Goal: Check status: Check status

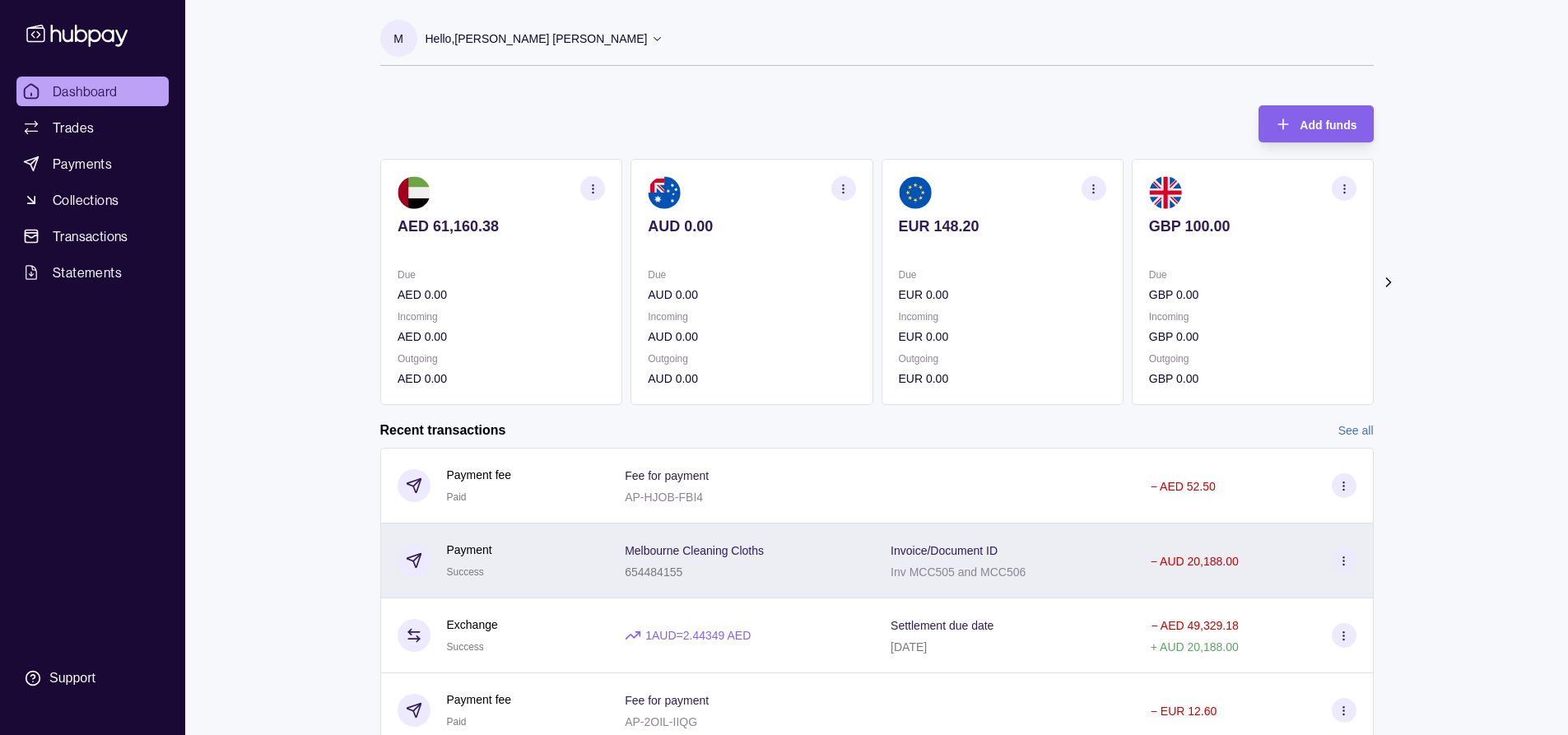
click at [1074, 569] on div "Invoice/Document ID Inv MCC505 and MCC506" at bounding box center [1004, 561] width 227 height 42
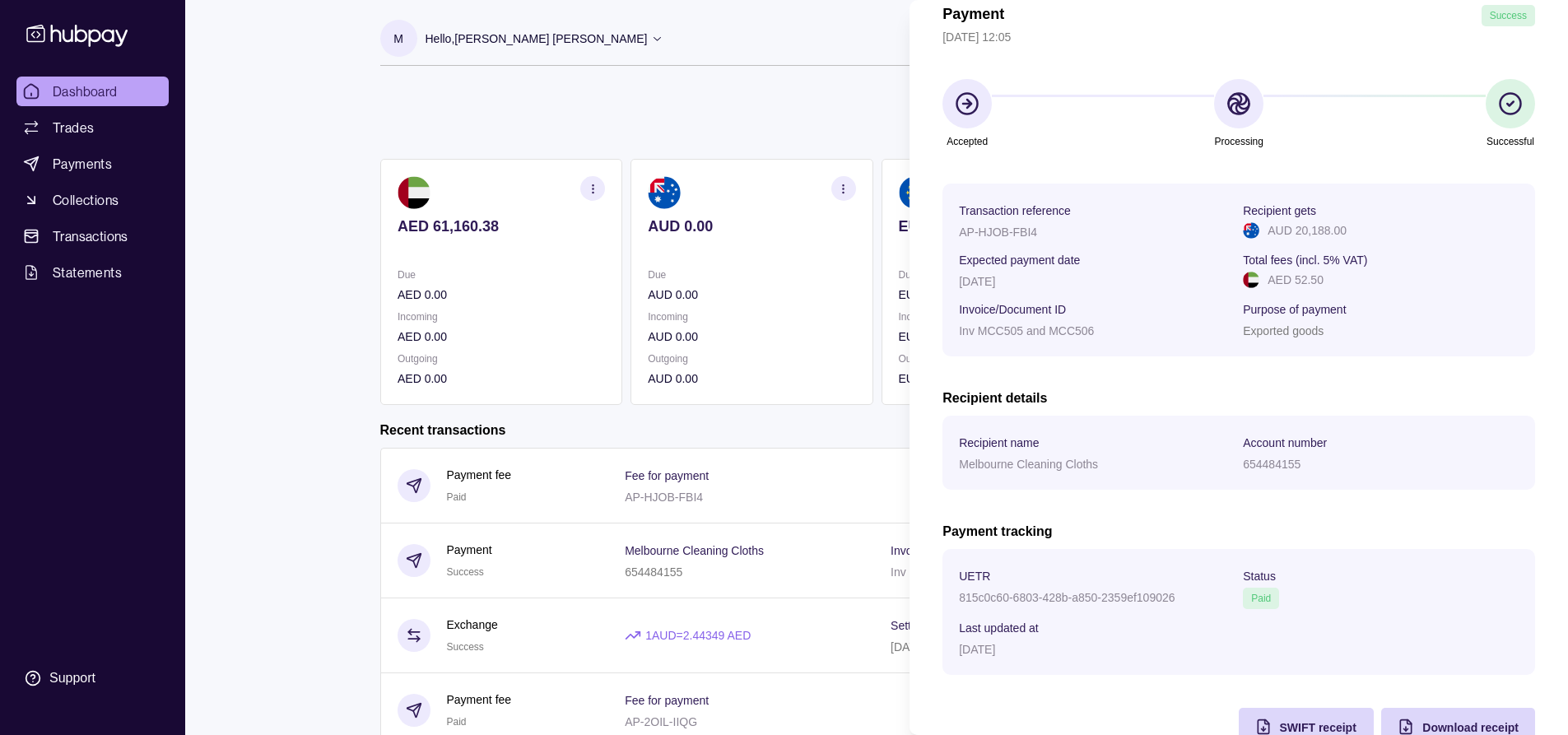
scroll to position [125, 0]
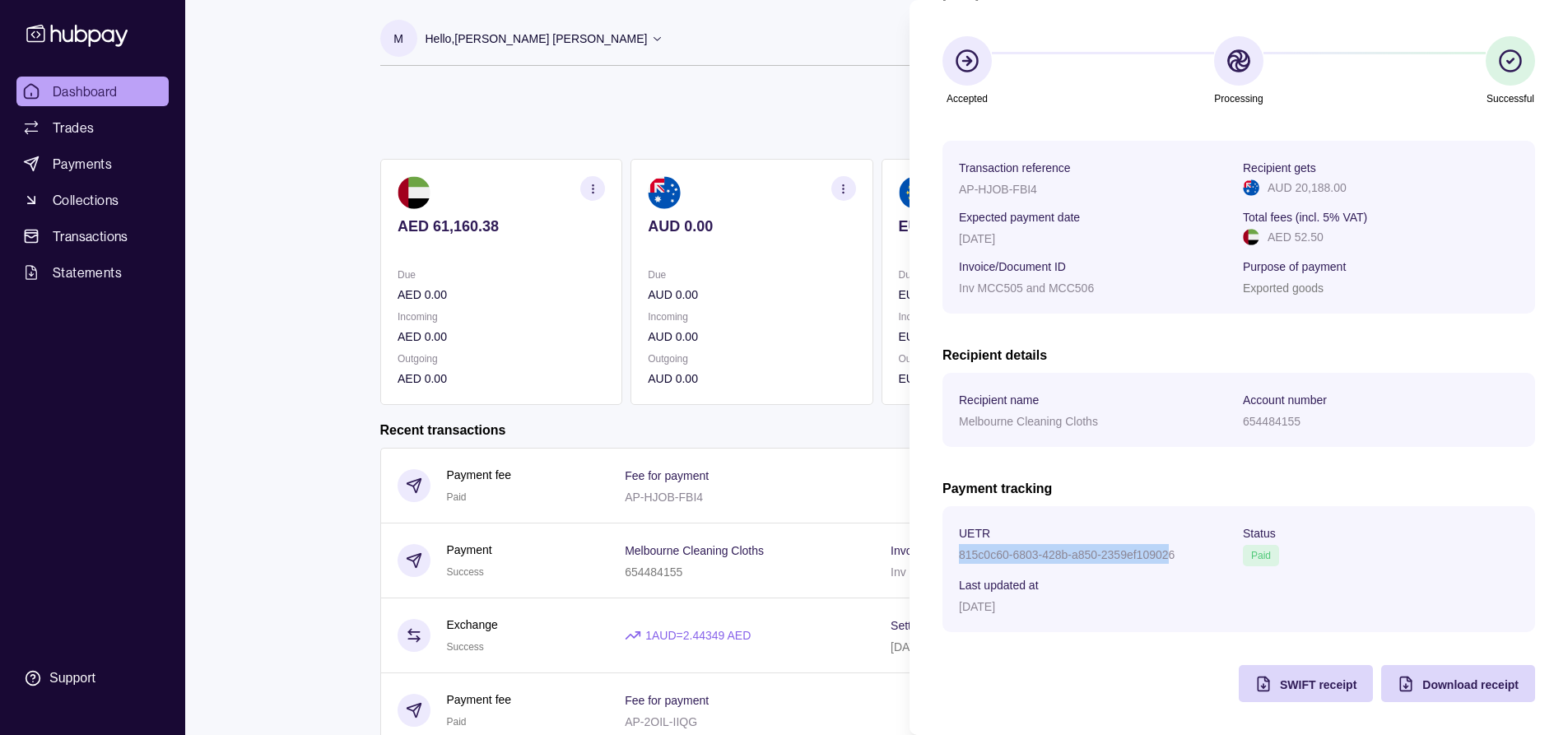
drag, startPoint x: 960, startPoint y: 555, endPoint x: 1168, endPoint y: 547, distance: 208.2
click at [1168, 547] on div "815c0c60-6803-428b-a850-2359ef109026" at bounding box center [1096, 553] width 276 height 20
click at [1179, 598] on div "[DATE]" at bounding box center [1096, 605] width 276 height 20
click at [969, 553] on p "815c0c60-6803-428b-a850-2359ef109026" at bounding box center [1067, 554] width 216 height 13
click at [957, 553] on section "UETR 815c0c60-6803-428b-a850-2359ef109026 Status Paid Last updated at [DATE]" at bounding box center [1239, 570] width 593 height 126
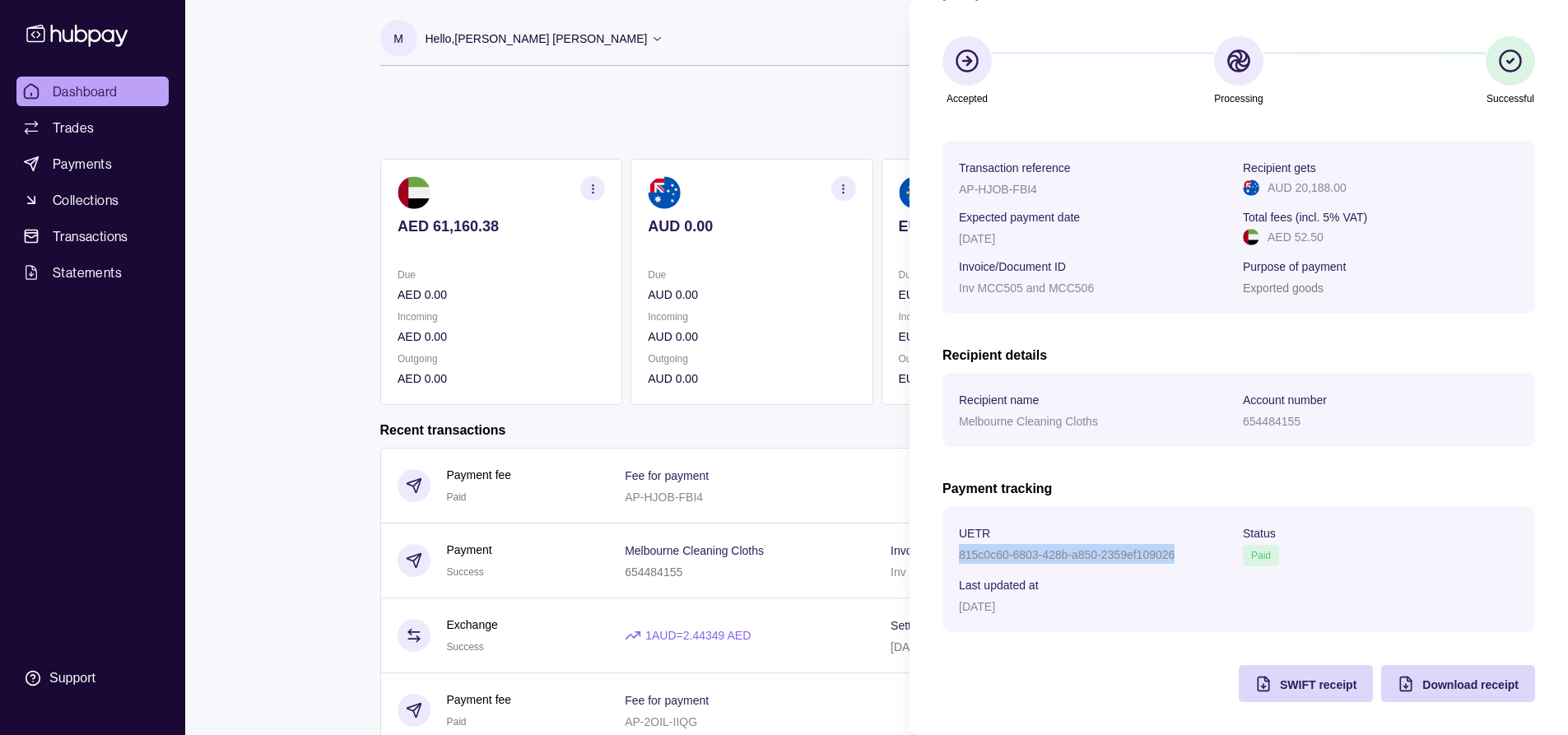
drag, startPoint x: 959, startPoint y: 553, endPoint x: 1180, endPoint y: 556, distance: 221.0
click at [1180, 556] on div "815c0c60-6803-428b-a850-2359ef109026" at bounding box center [1096, 553] width 276 height 20
copy p "815c0c60-6803-428b-a850-2359ef109026"
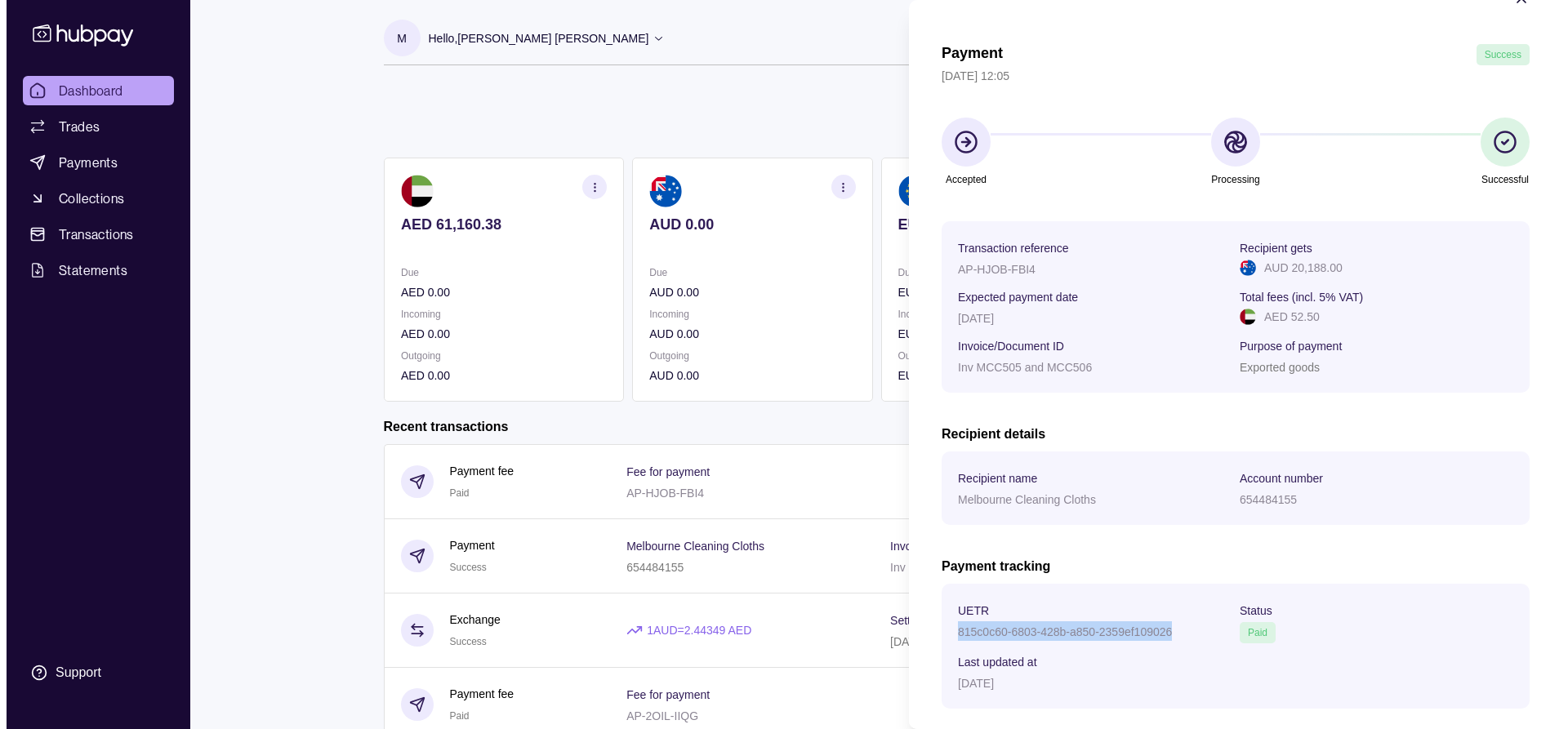
scroll to position [0, 0]
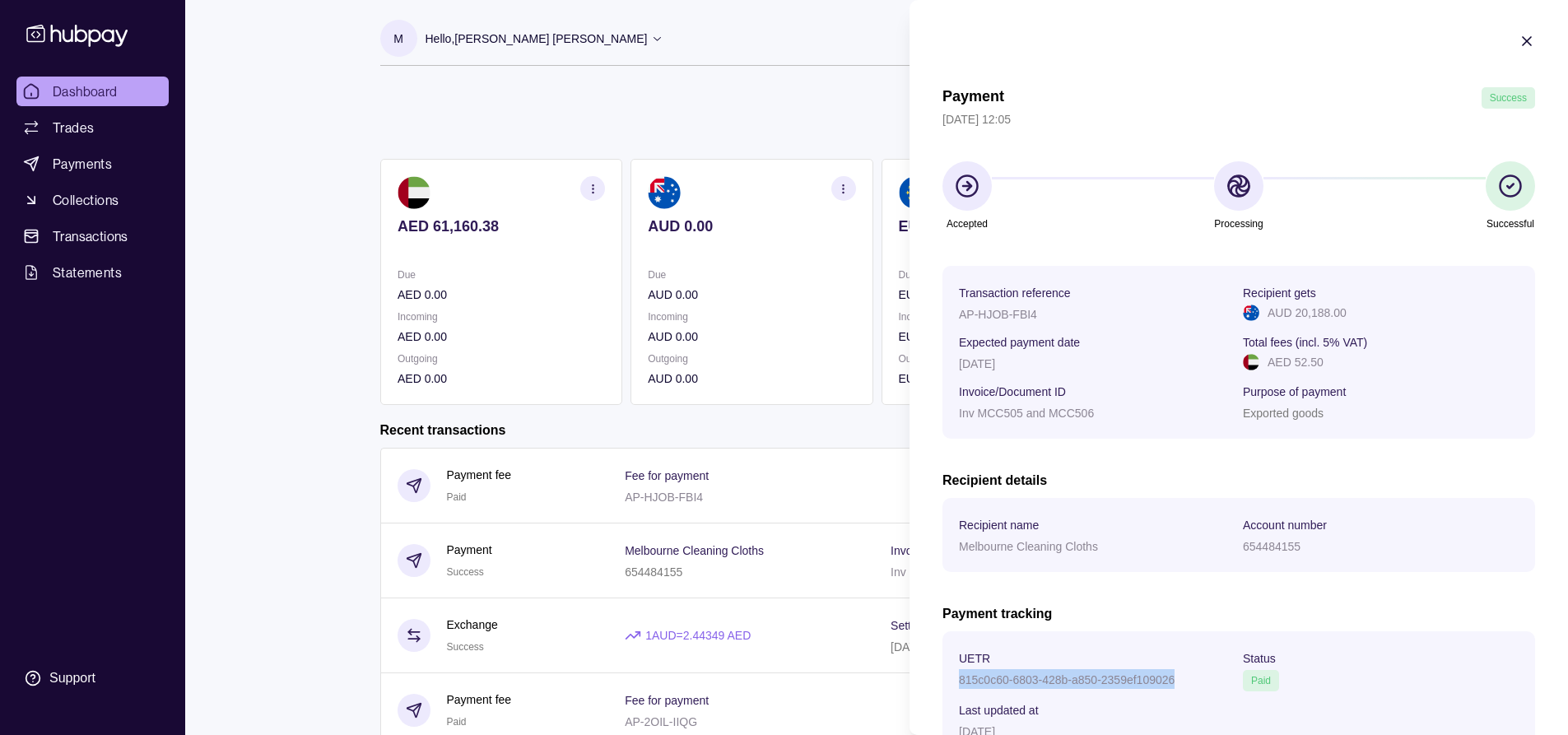
click at [1519, 35] on icon "button" at bounding box center [1527, 41] width 16 height 16
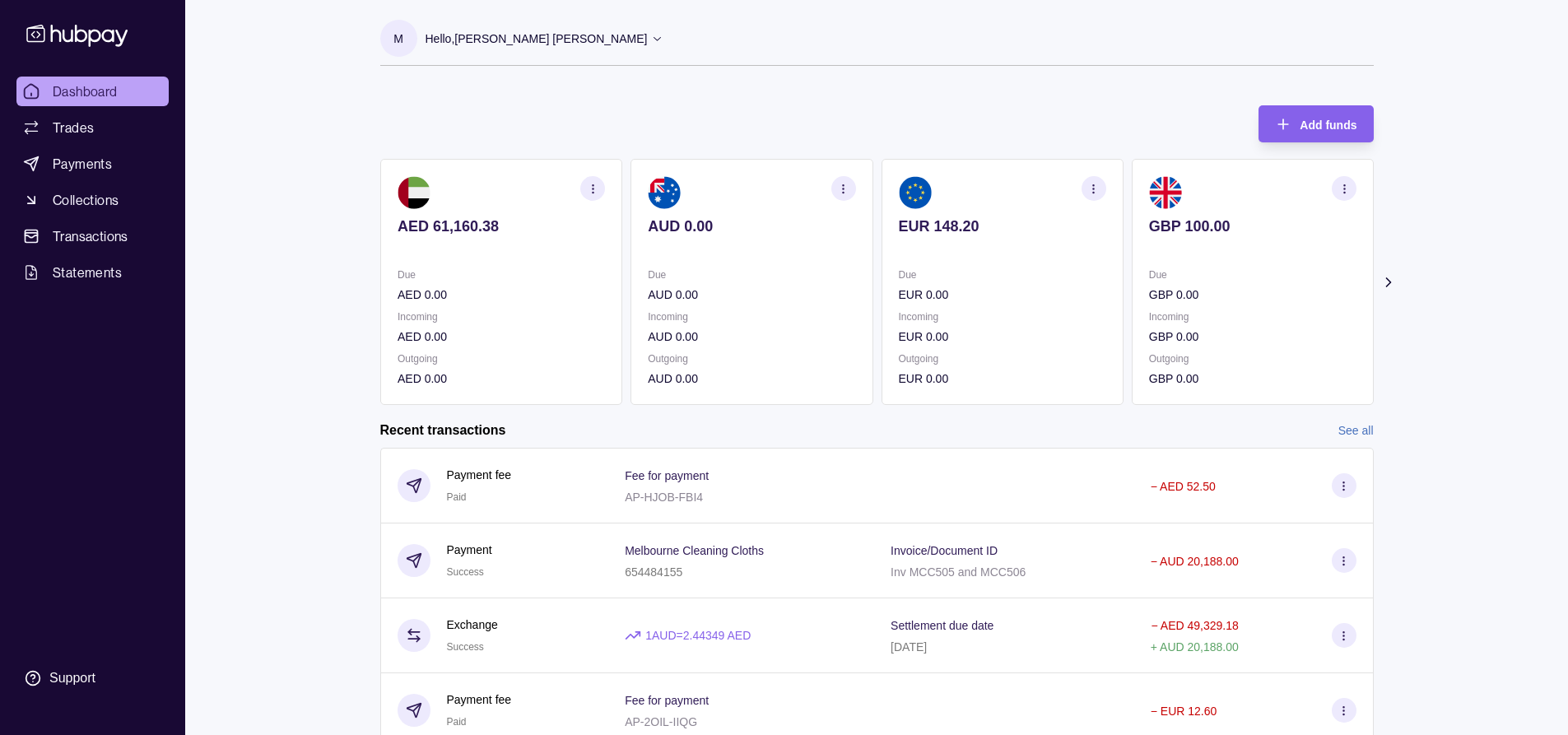
click at [511, 42] on p "Hello, [PERSON_NAME] [PERSON_NAME]" at bounding box center [536, 38] width 222 height 18
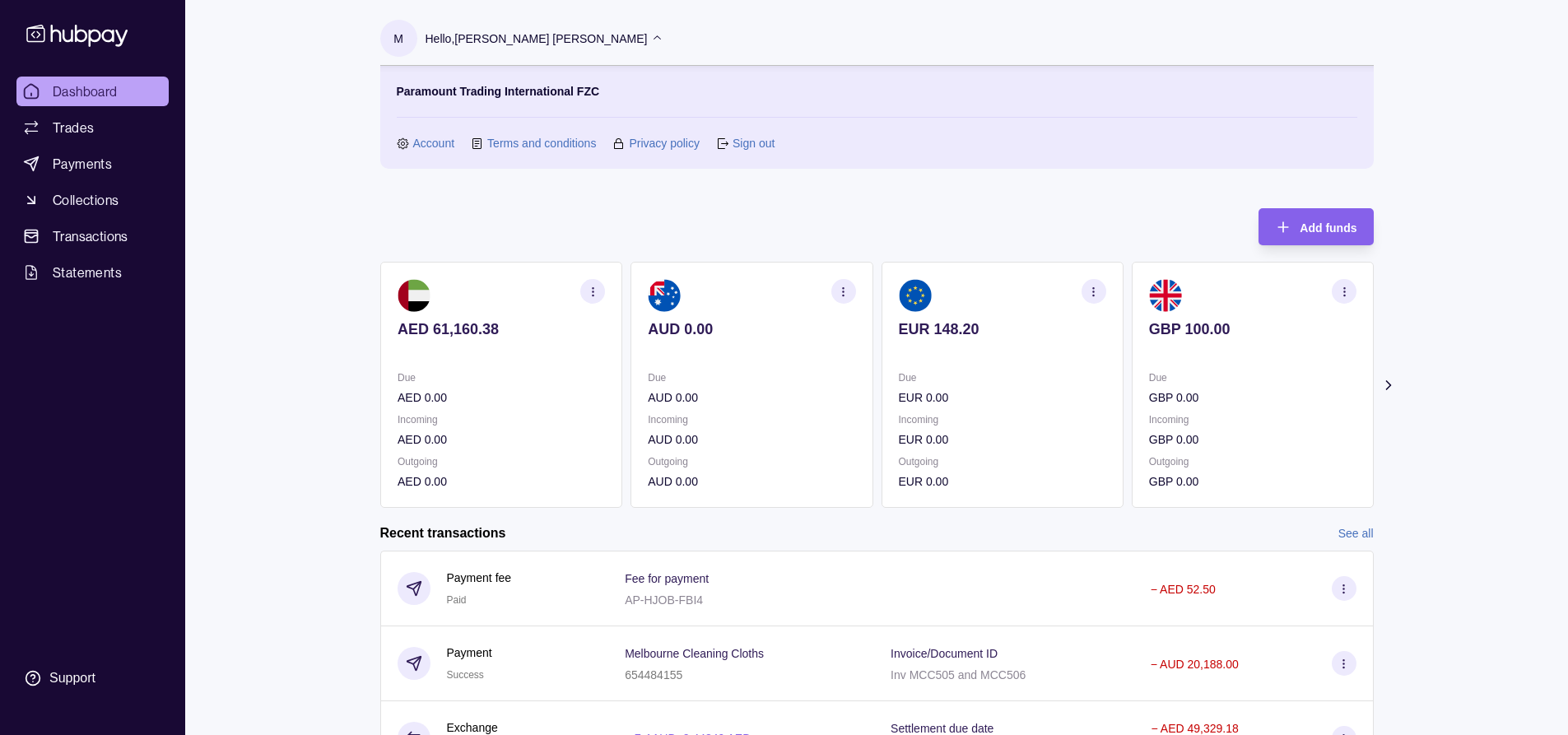
click at [734, 140] on link "Sign out" at bounding box center [754, 143] width 42 height 18
